Goal: Task Accomplishment & Management: Use online tool/utility

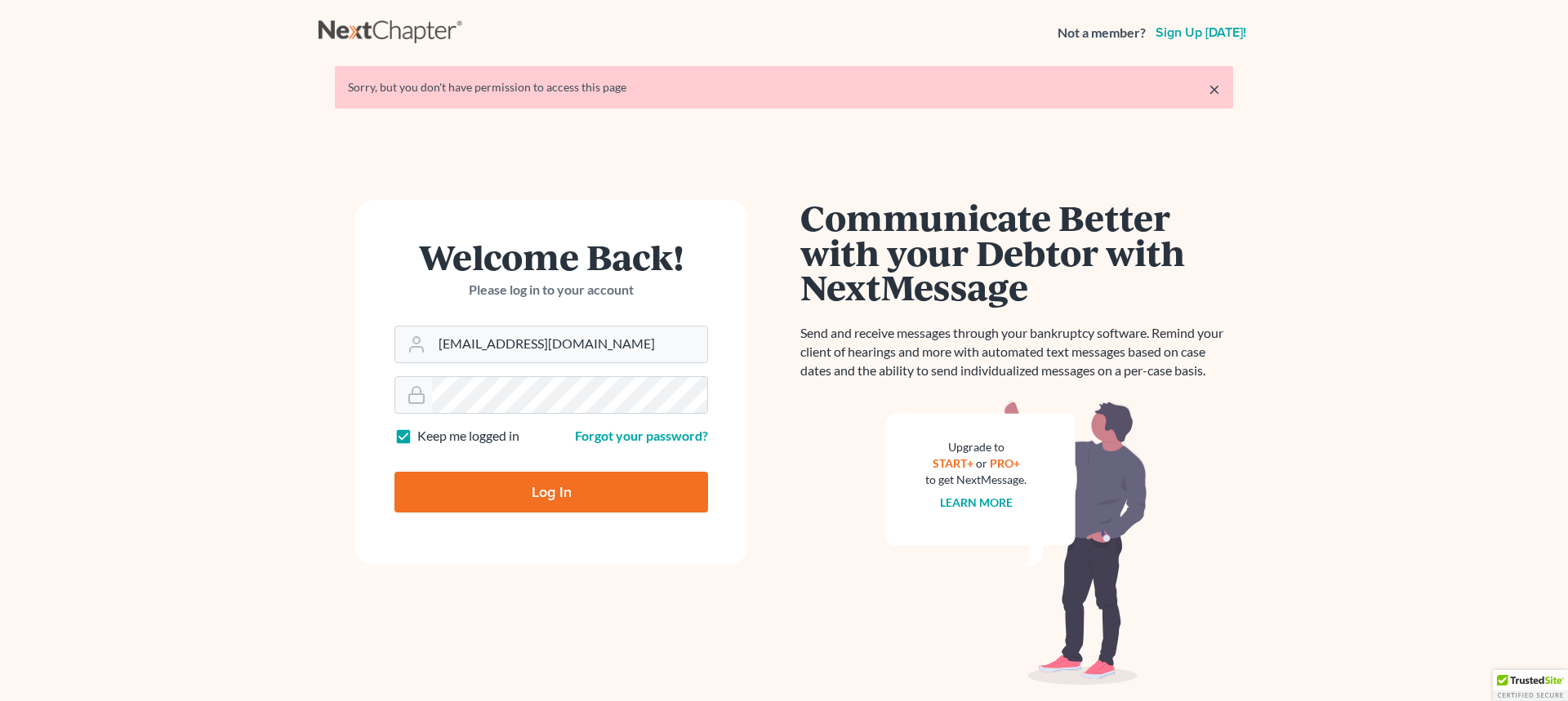
click at [609, 503] on input "Log In" at bounding box center [551, 492] width 314 height 41
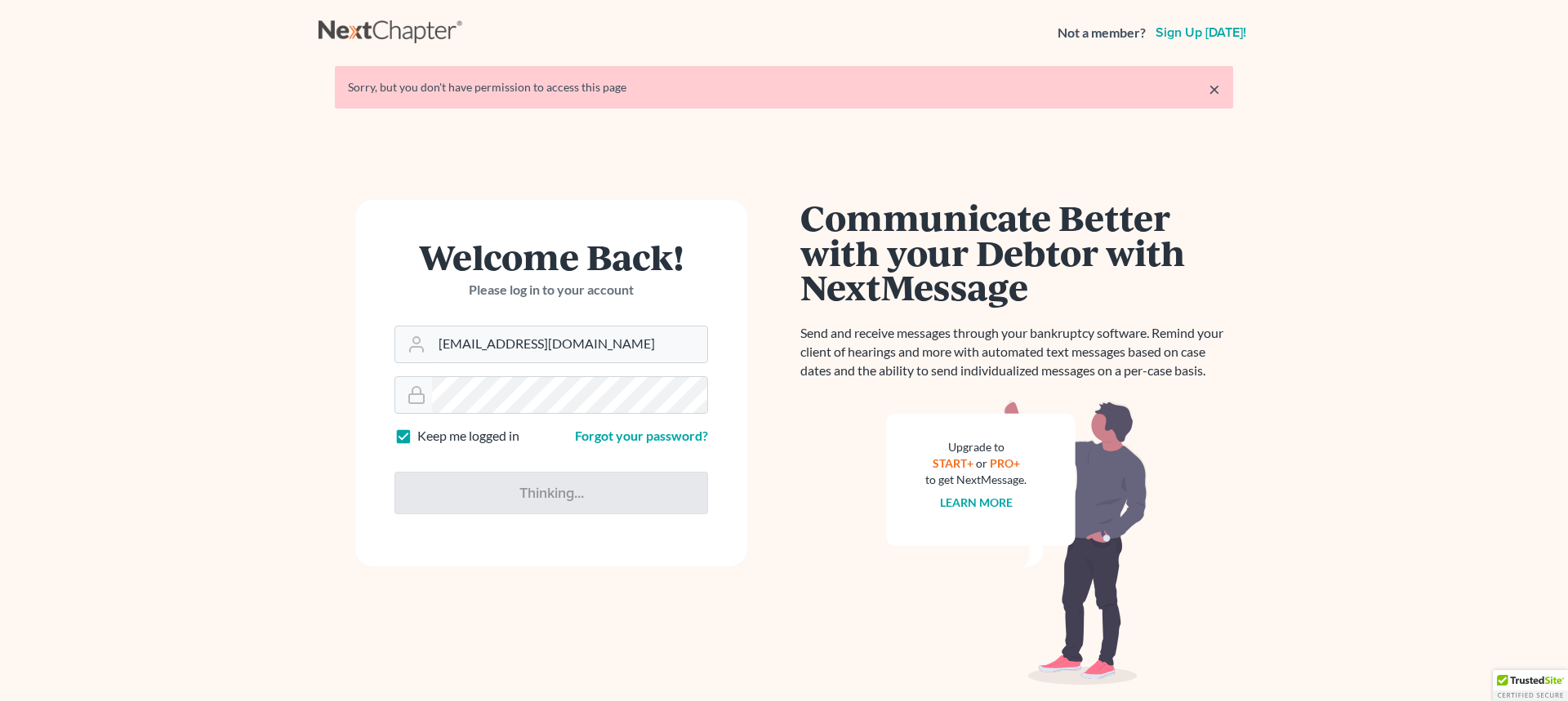
type input "Log In"
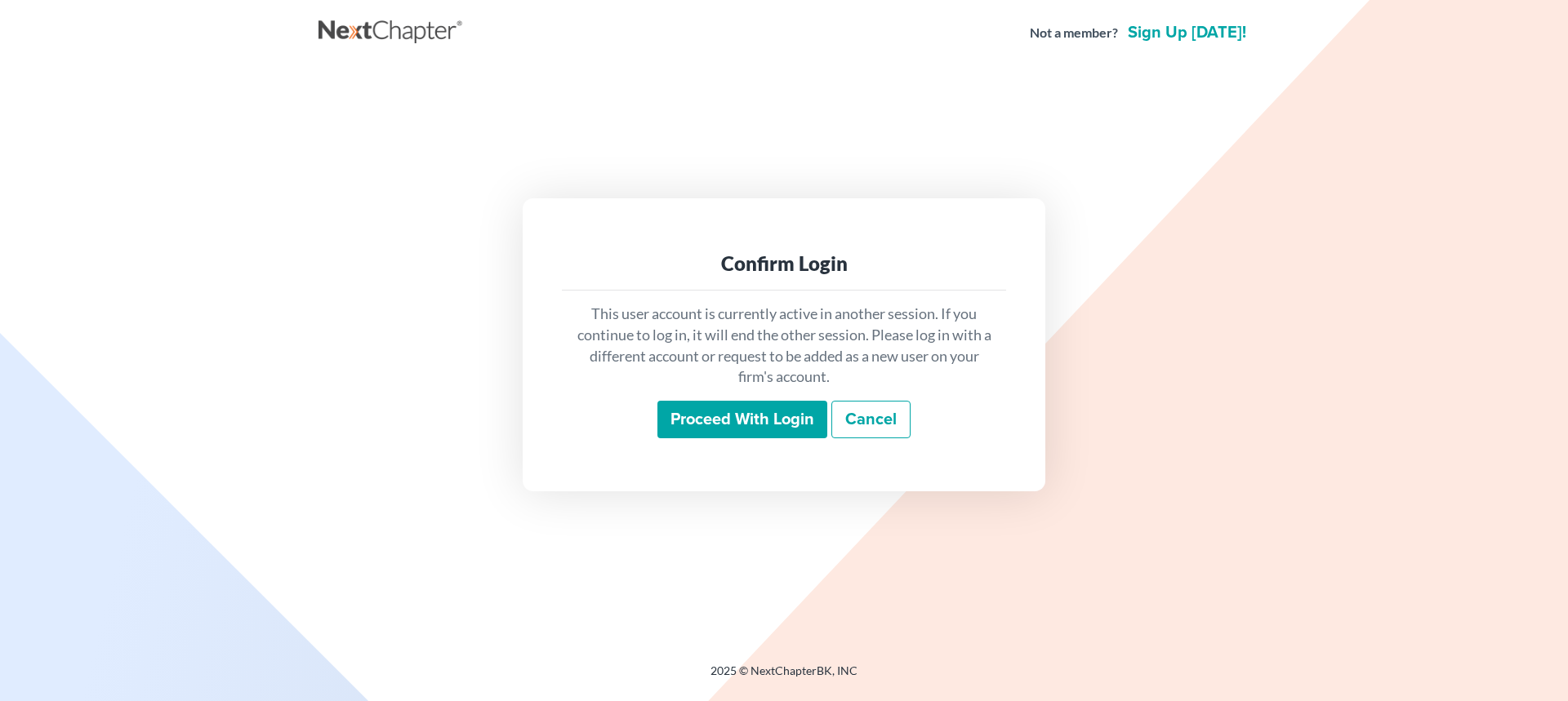
click at [748, 423] on input "Proceed with login" at bounding box center [742, 419] width 169 height 38
